Goal: Task Accomplishment & Management: Manage account settings

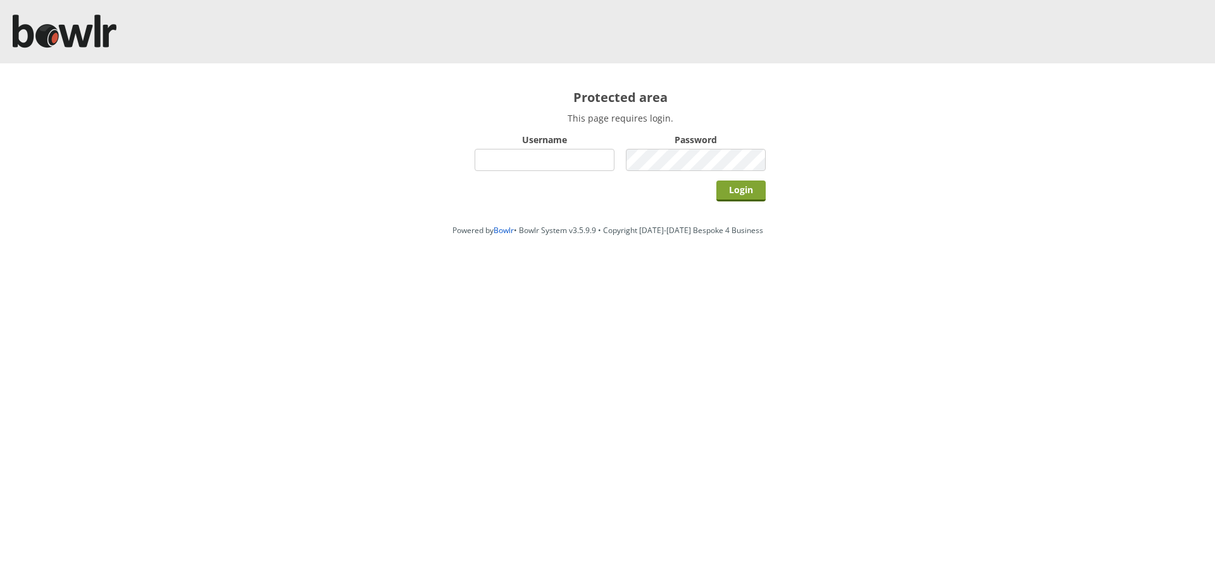
type input "hornseaindoorbowlsclub"
click at [748, 184] on input "Login" at bounding box center [741, 190] width 49 height 21
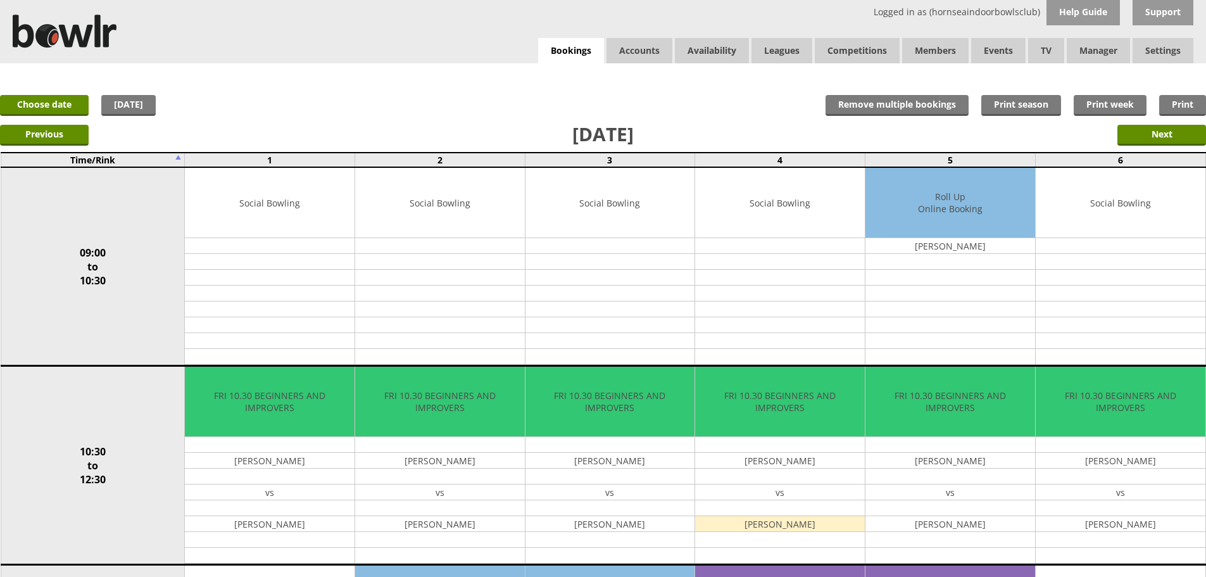
drag, startPoint x: 753, startPoint y: 184, endPoint x: 749, endPoint y: 116, distance: 67.8
click at [572, 54] on link "Bookings" at bounding box center [571, 51] width 66 height 26
